Goal: Task Accomplishment & Management: Manage account settings

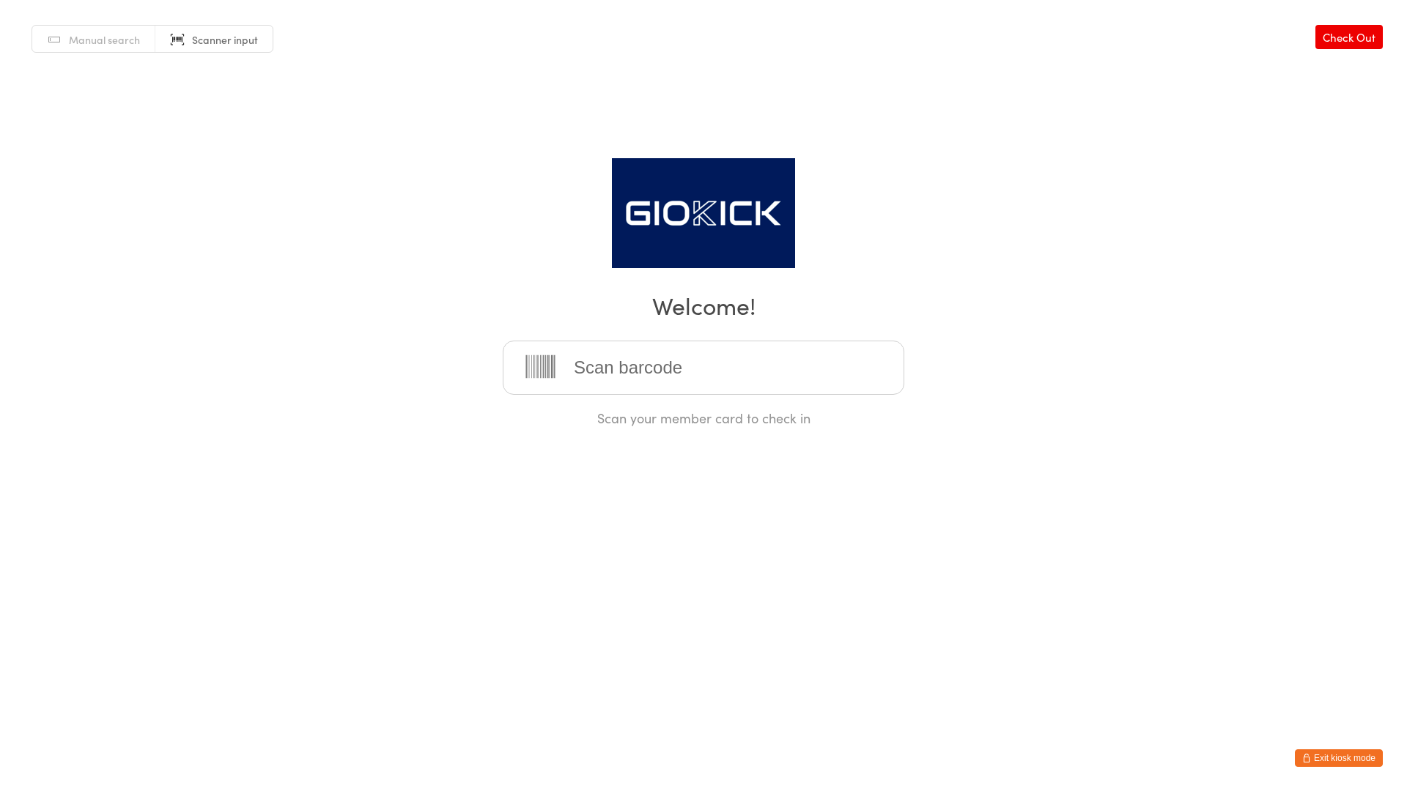
click at [1331, 758] on button "Exit kiosk mode" at bounding box center [1339, 759] width 88 height 18
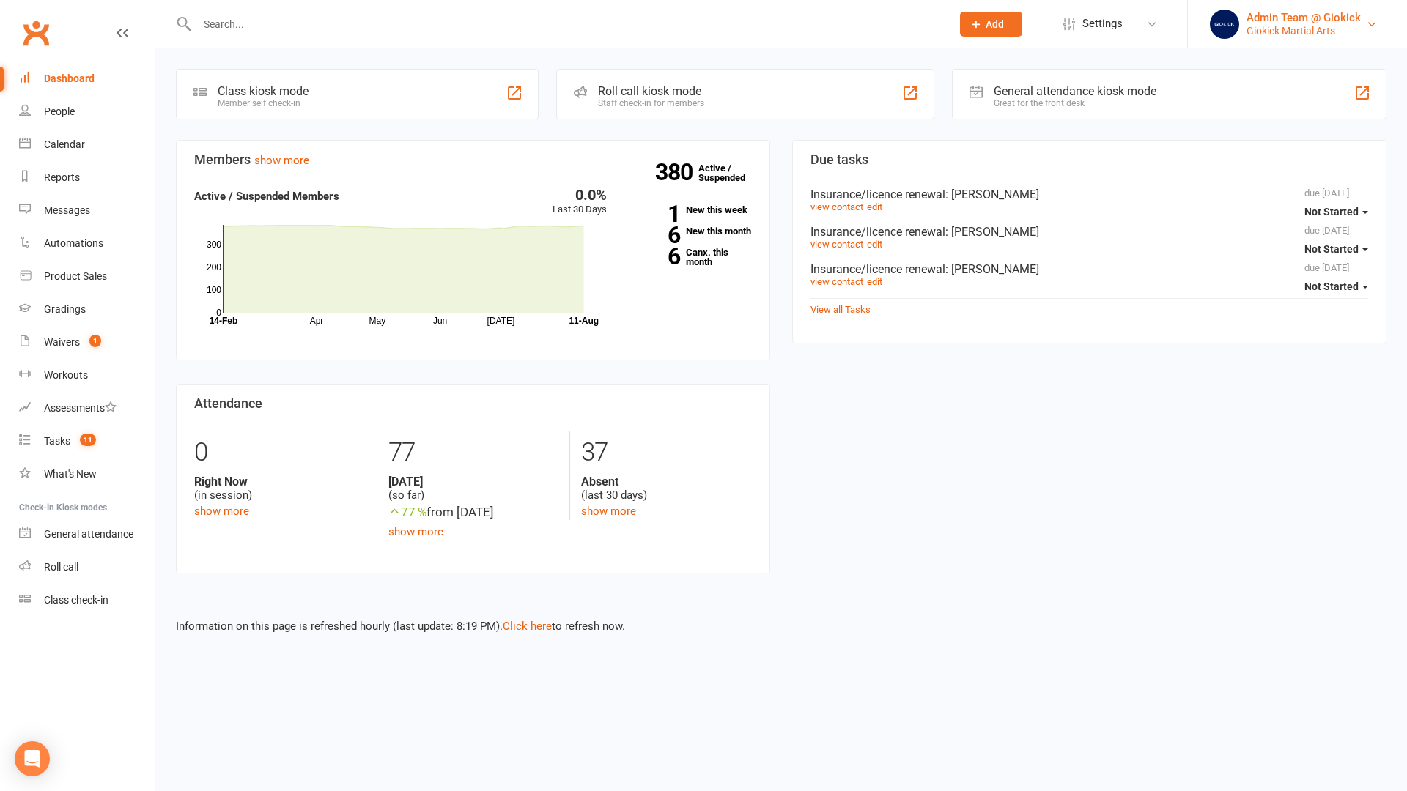
click at [1317, 17] on div "Admin Team @ Giokick" at bounding box center [1303, 17] width 114 height 13
click at [1238, 207] on link "Sign out" at bounding box center [1297, 203] width 219 height 34
